Goal: Transaction & Acquisition: Purchase product/service

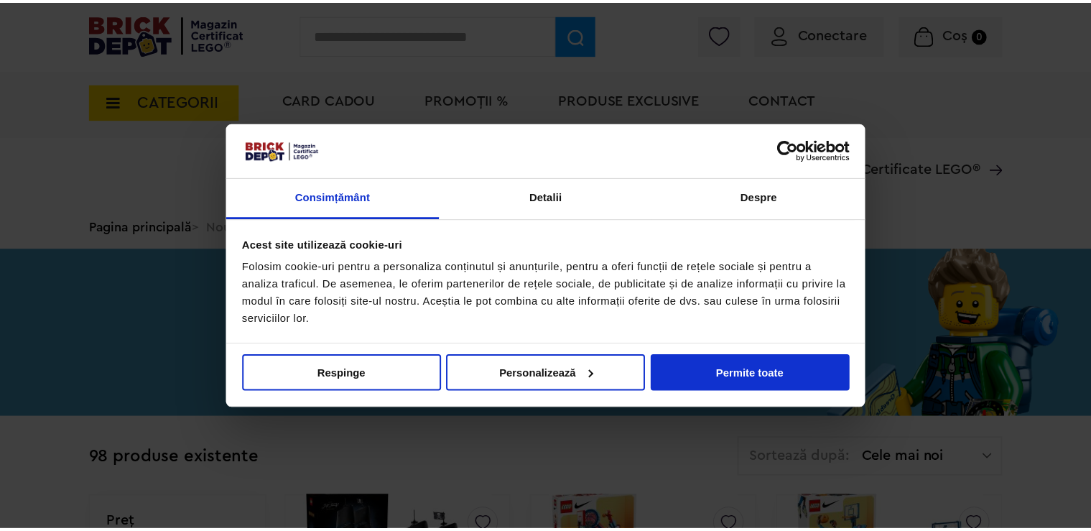
scroll to position [88, 0]
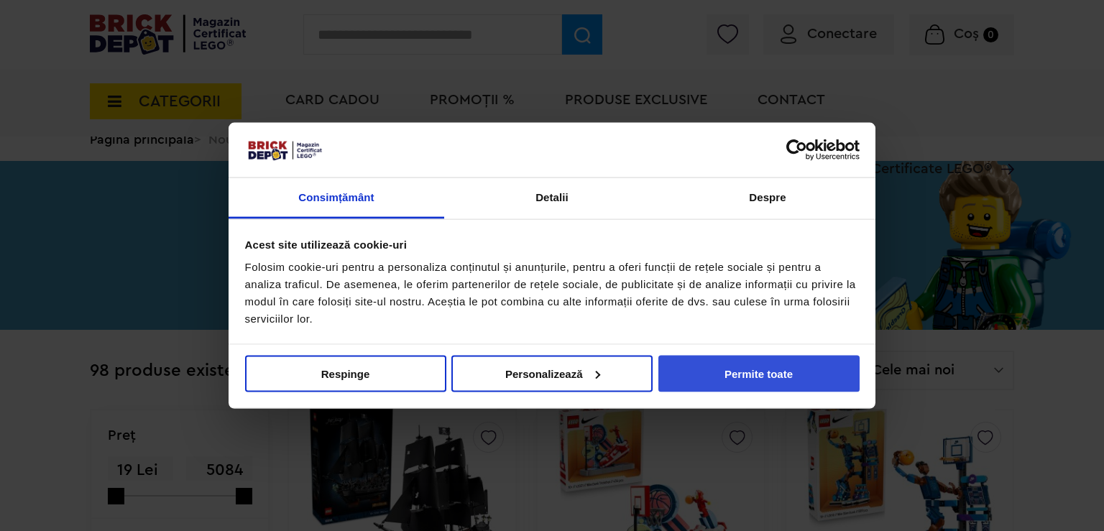
click at [708, 358] on button "Permite toate" at bounding box center [758, 373] width 201 height 37
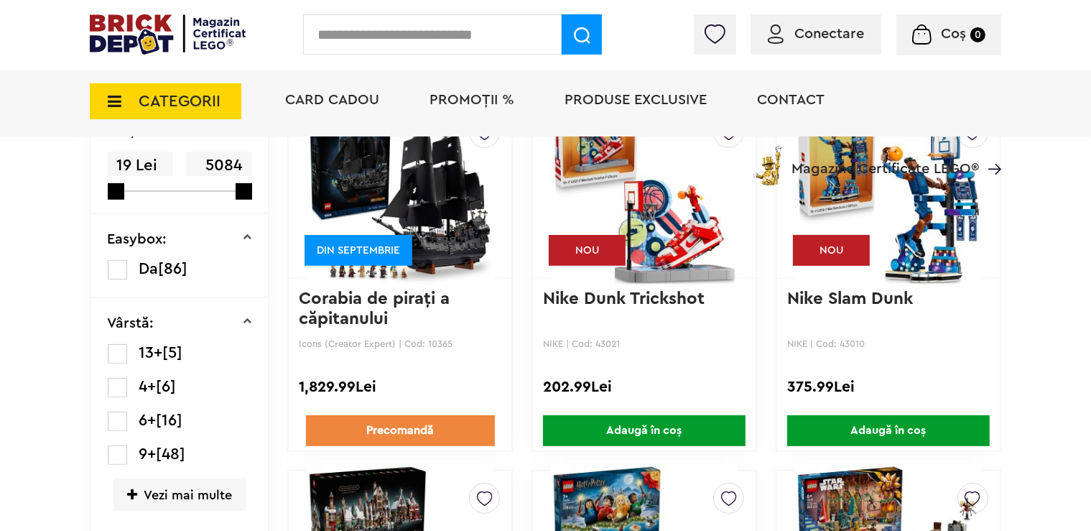
scroll to position [392, 0]
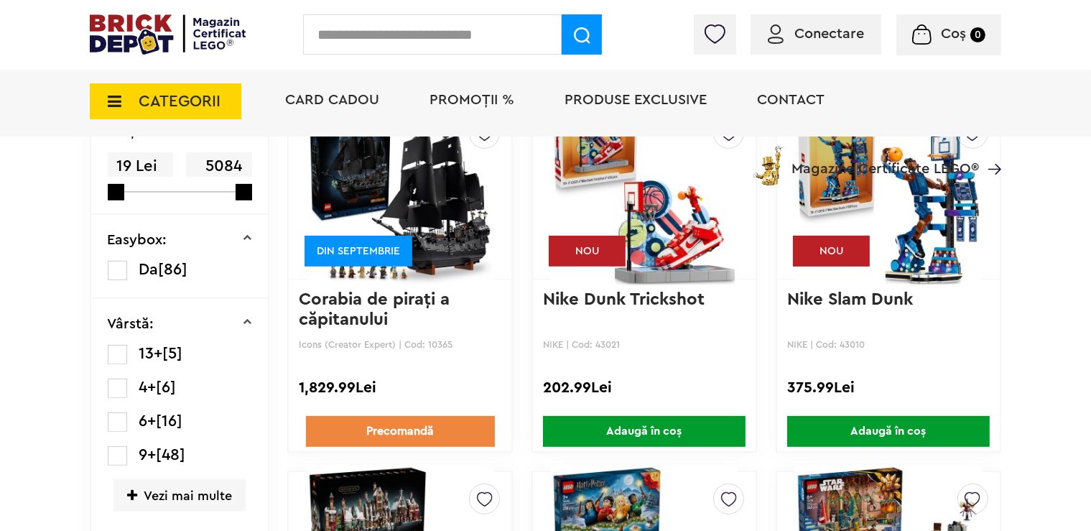
click at [374, 301] on link "Corabia de piraţi a căpitanului [PERSON_NAME]" at bounding box center [377, 319] width 156 height 57
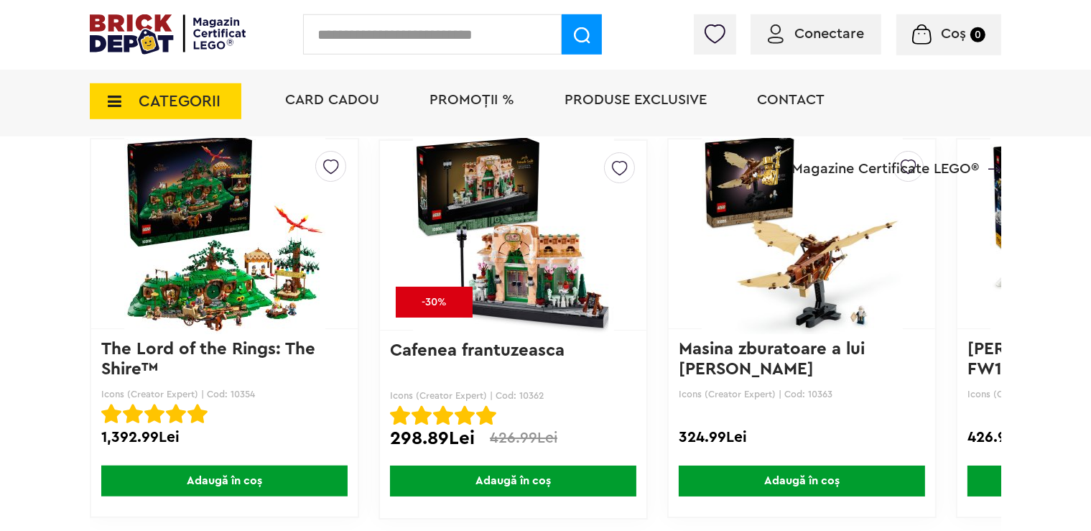
scroll to position [1441, 0]
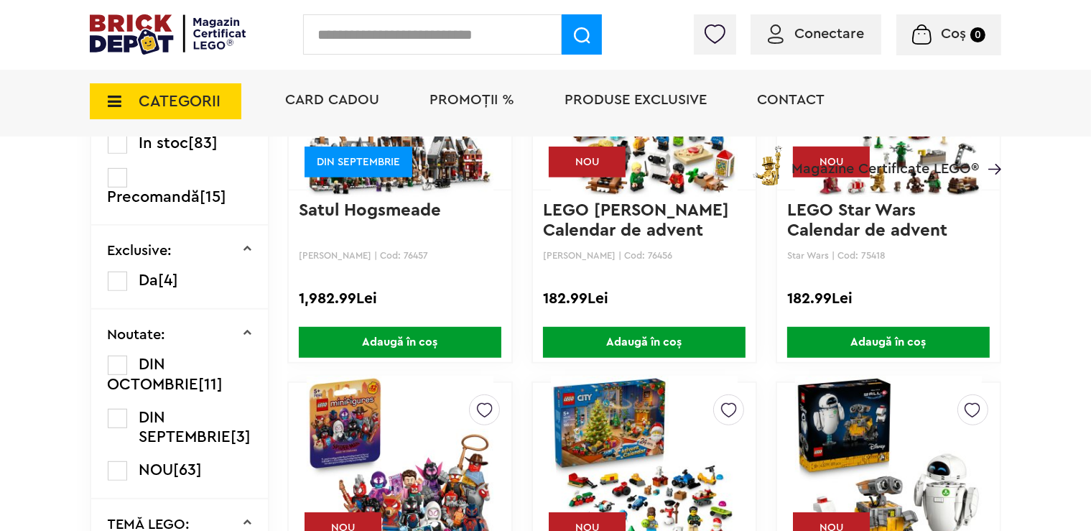
scroll to position [695, 0]
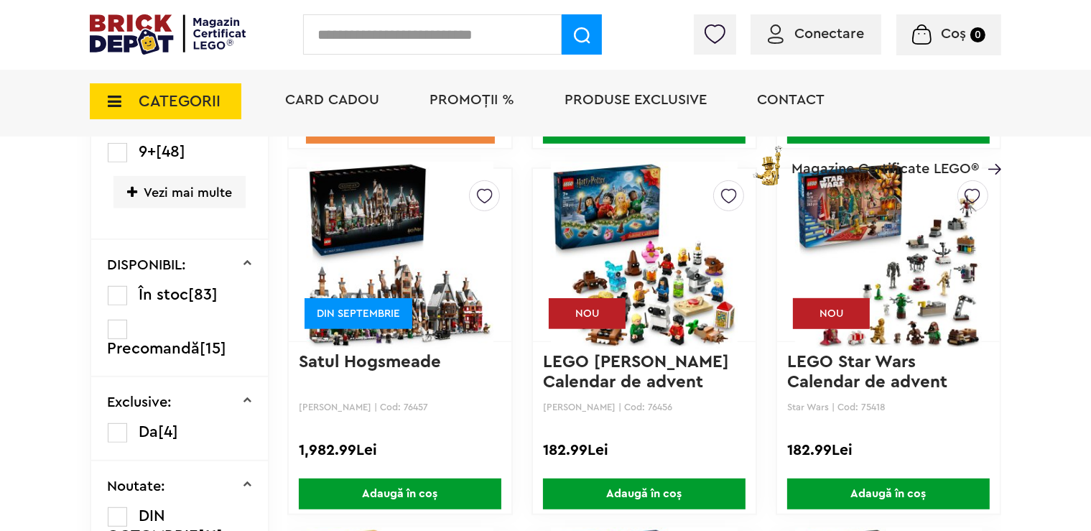
click at [443, 292] on img at bounding box center [400, 254] width 187 height 201
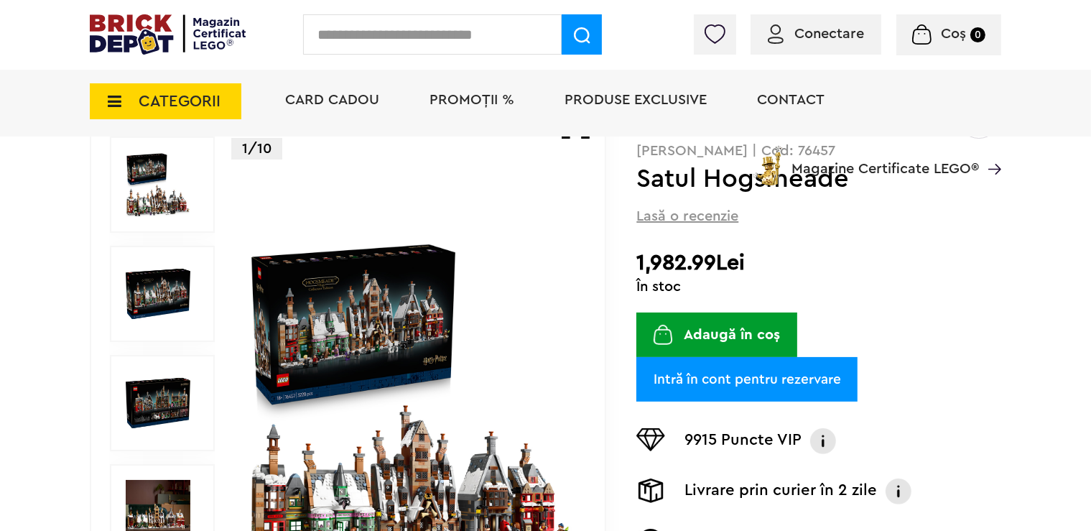
scroll to position [227, 0]
